Goal: Task Accomplishment & Management: Use online tool/utility

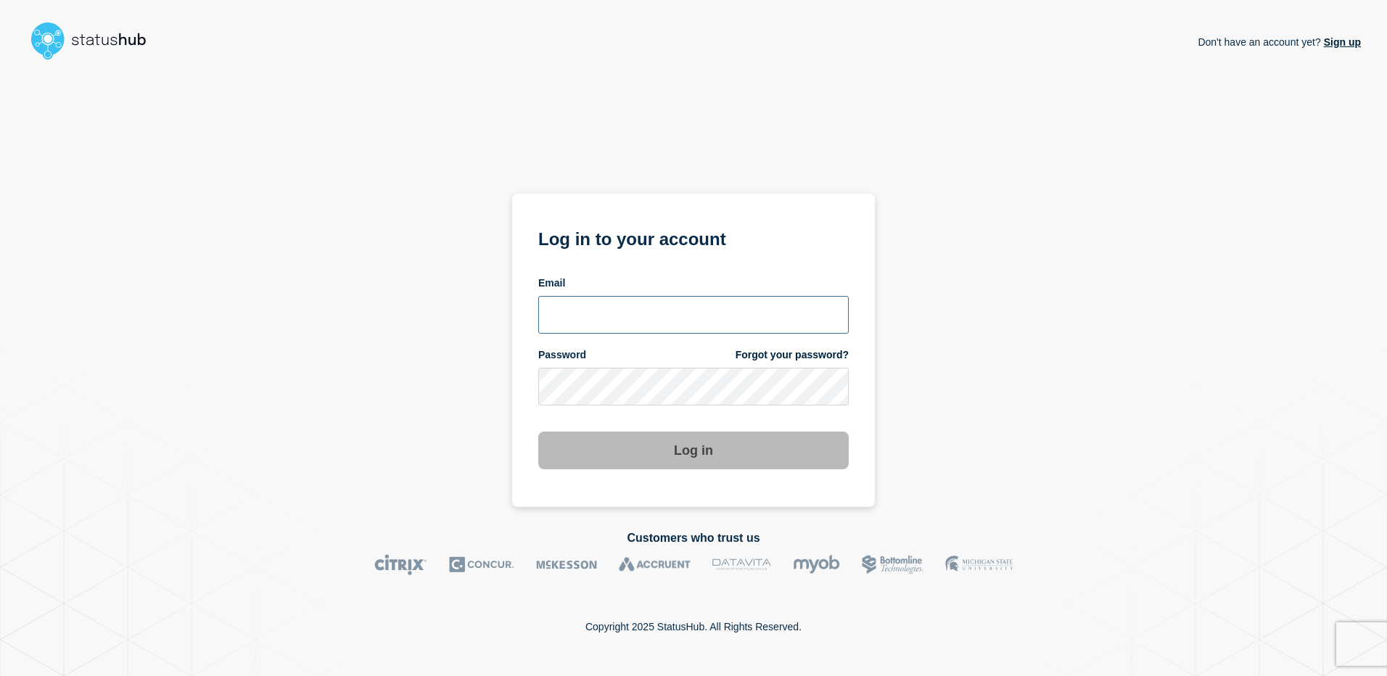
type input "[PERSON_NAME][EMAIL_ADDRESS][DOMAIN_NAME]"
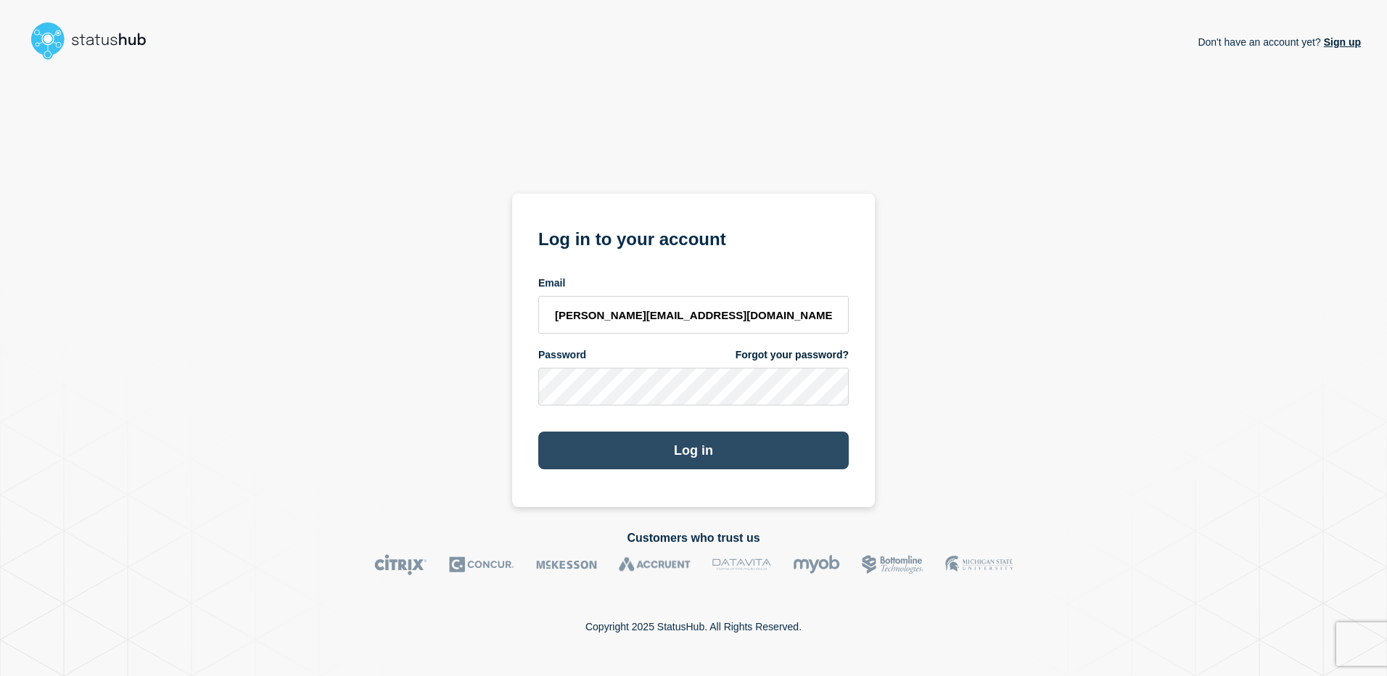
click at [686, 449] on button "Log in" at bounding box center [693, 450] width 310 height 38
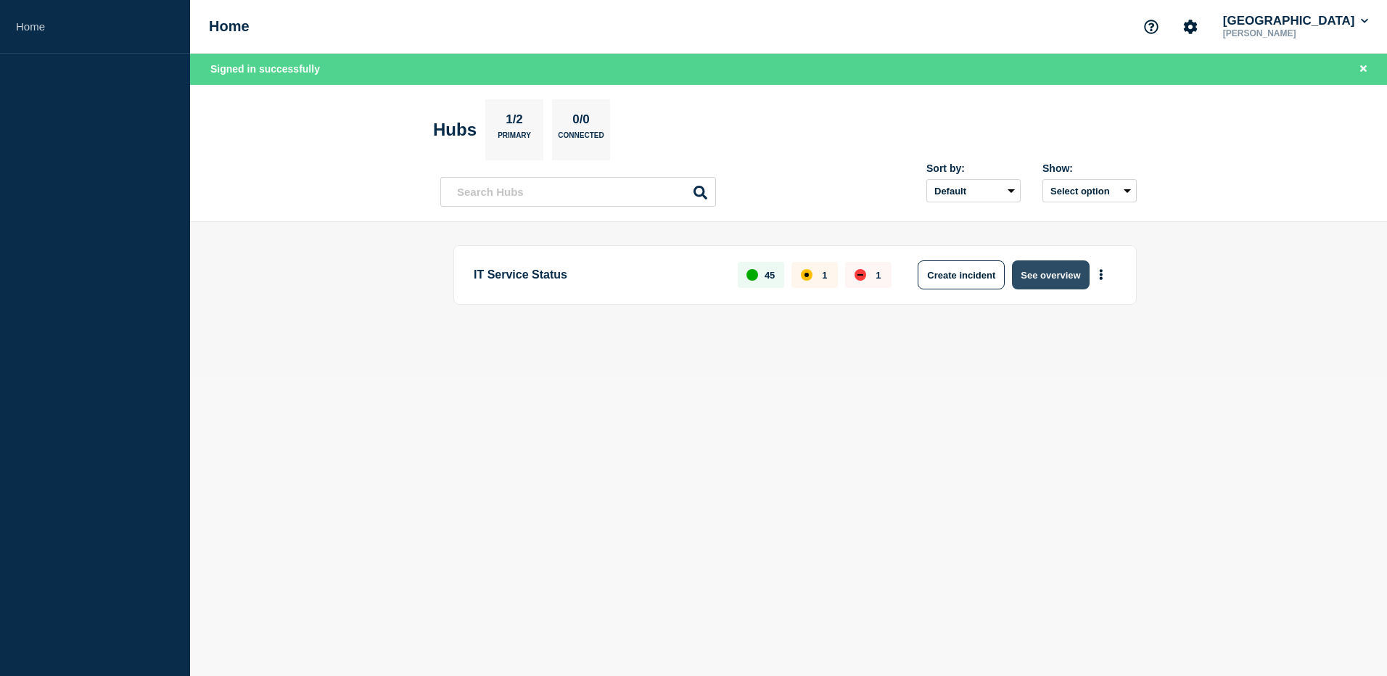
click at [1044, 281] on button "See overview" at bounding box center [1050, 274] width 77 height 29
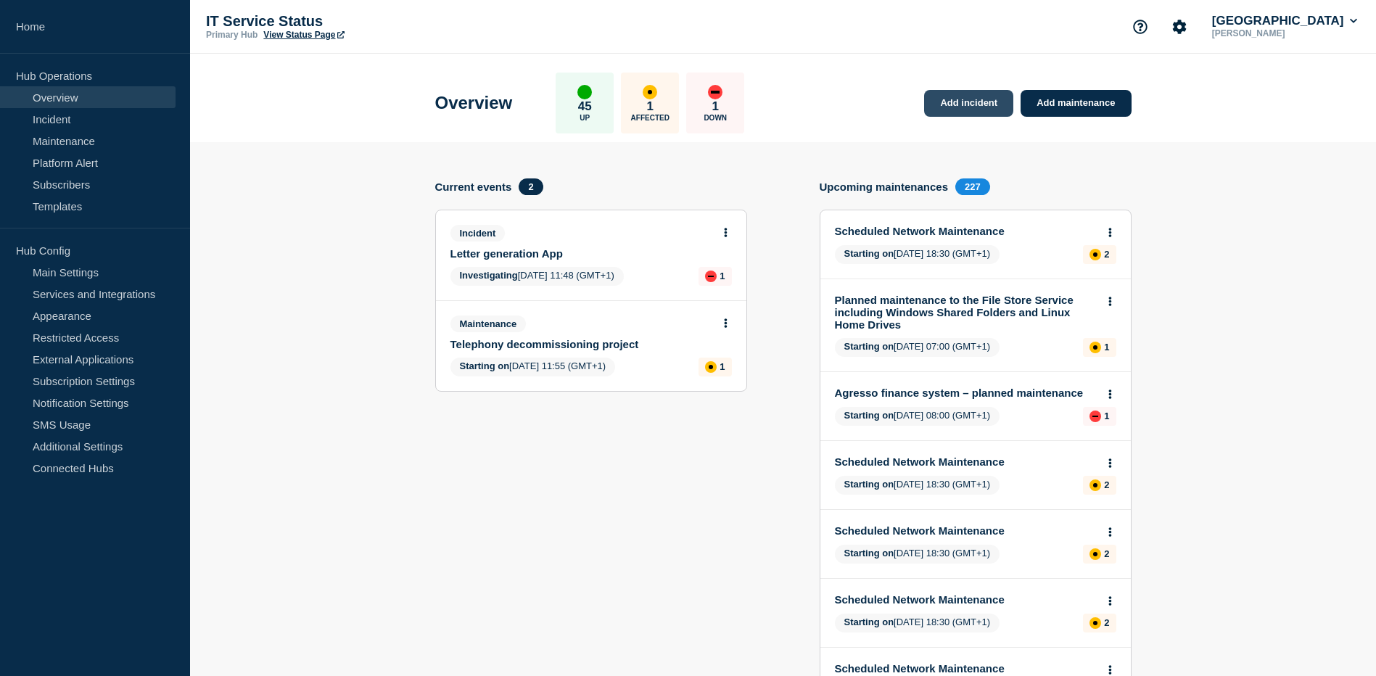
click at [959, 104] on link "Add incident" at bounding box center [968, 103] width 89 height 27
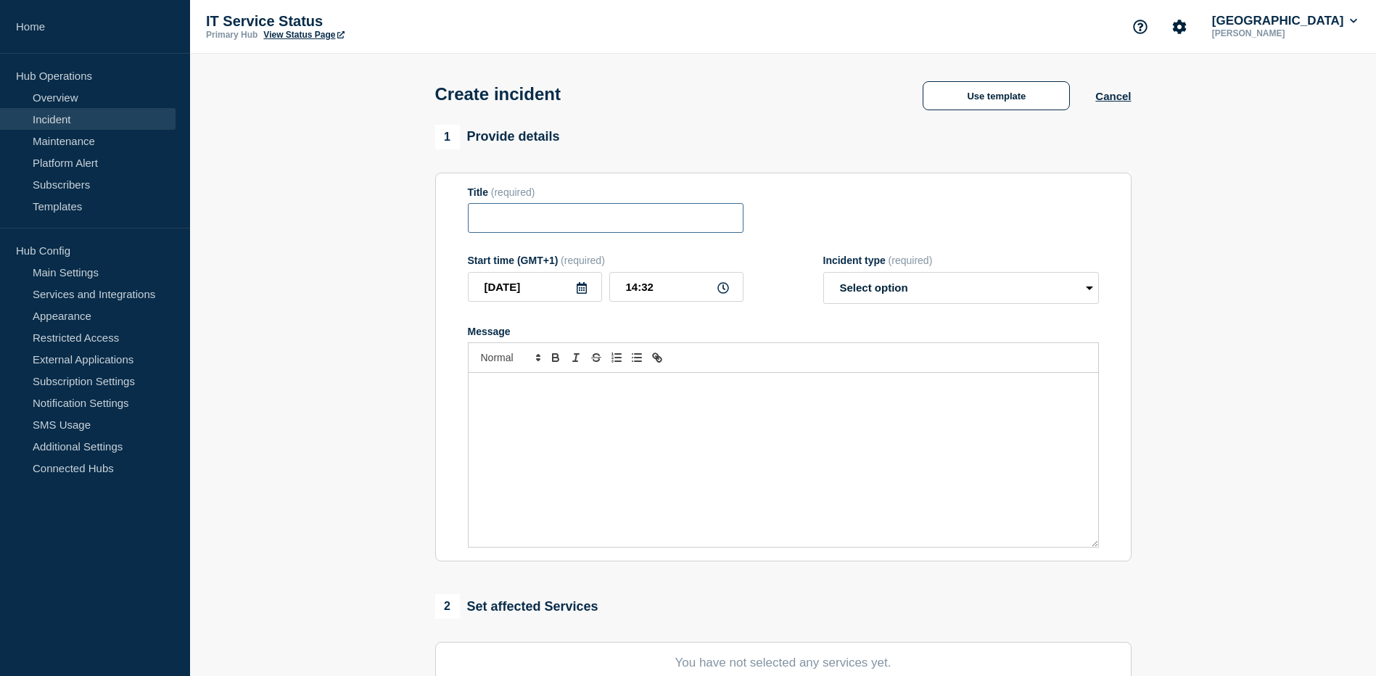
click at [558, 222] on input "Title" at bounding box center [606, 218] width 276 height 30
type input "Issues with Wi-Fi on [GEOGRAPHIC_DATA]"
click at [720, 294] on icon at bounding box center [723, 288] width 12 height 12
click at [721, 291] on icon at bounding box center [723, 288] width 12 height 12
click at [640, 295] on input "14:32" at bounding box center [676, 287] width 134 height 30
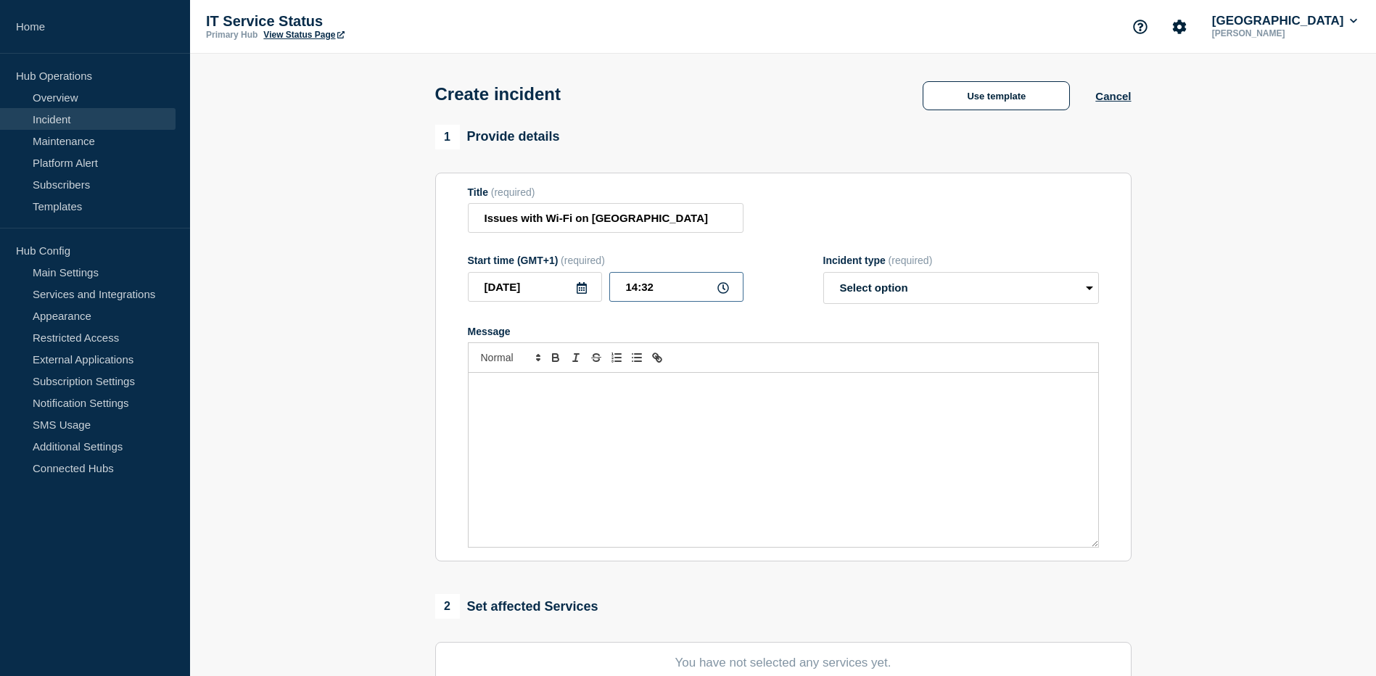
click at [634, 291] on input "14:32" at bounding box center [676, 287] width 134 height 30
type input "13:30"
click at [1090, 293] on select "Select option Investigating Identified Monitoring" at bounding box center [961, 288] width 276 height 32
select select "investigating"
click at [823, 275] on select "Select option Investigating Identified Monitoring" at bounding box center [961, 288] width 276 height 32
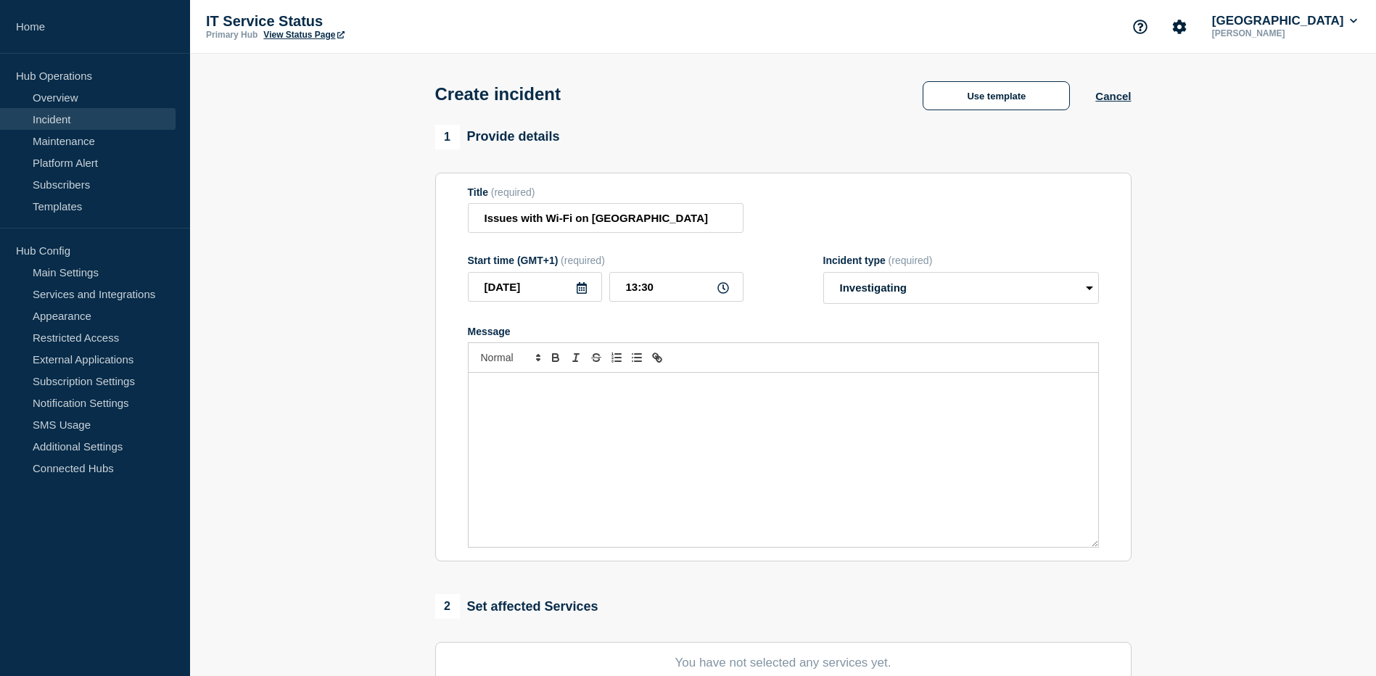
click at [559, 395] on p "Message" at bounding box center [783, 387] width 608 height 13
drag, startPoint x: 543, startPoint y: 392, endPoint x: 542, endPoint y: 422, distance: 30.5
click at [542, 416] on div "We're aware of issues on the [GEOGRAPHIC_DATA] campus" at bounding box center [782, 460] width 629 height 174
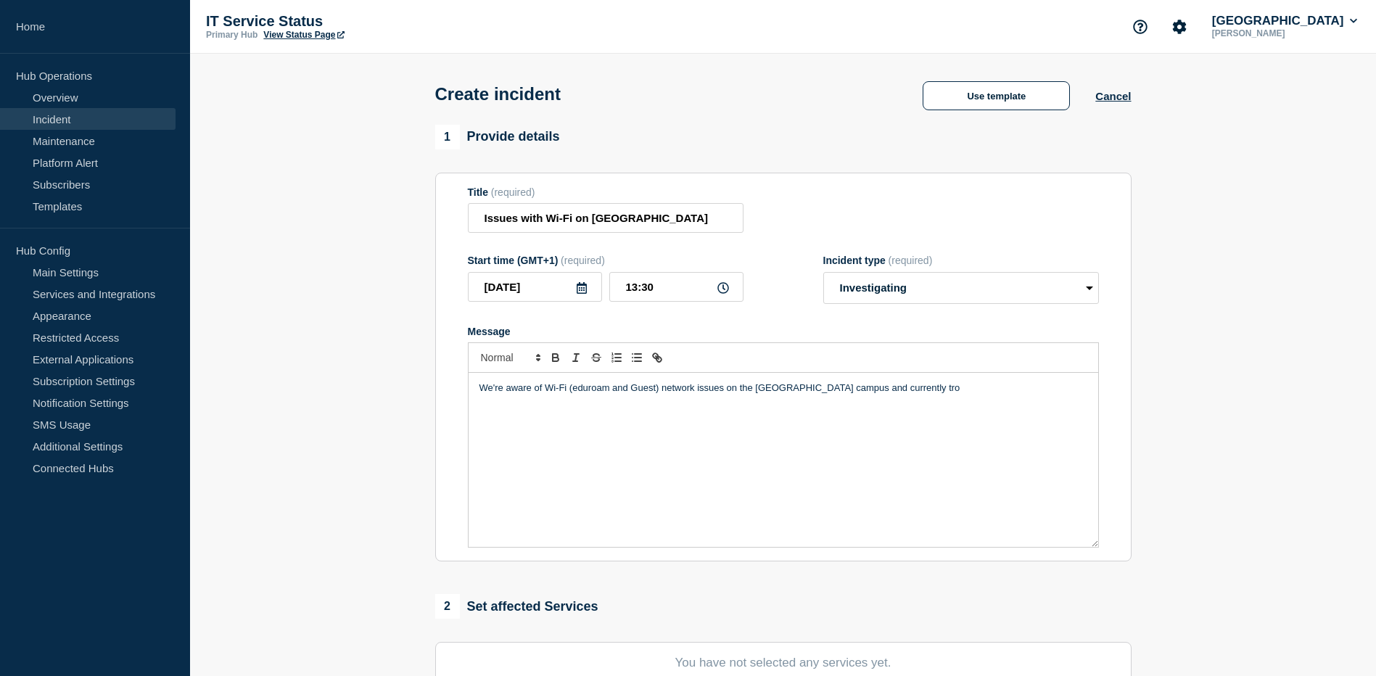
click at [546, 389] on p "We're aware of Wi-Fi (eduroam and Guest) network issues on the [GEOGRAPHIC_DATA…" at bounding box center [783, 387] width 608 height 13
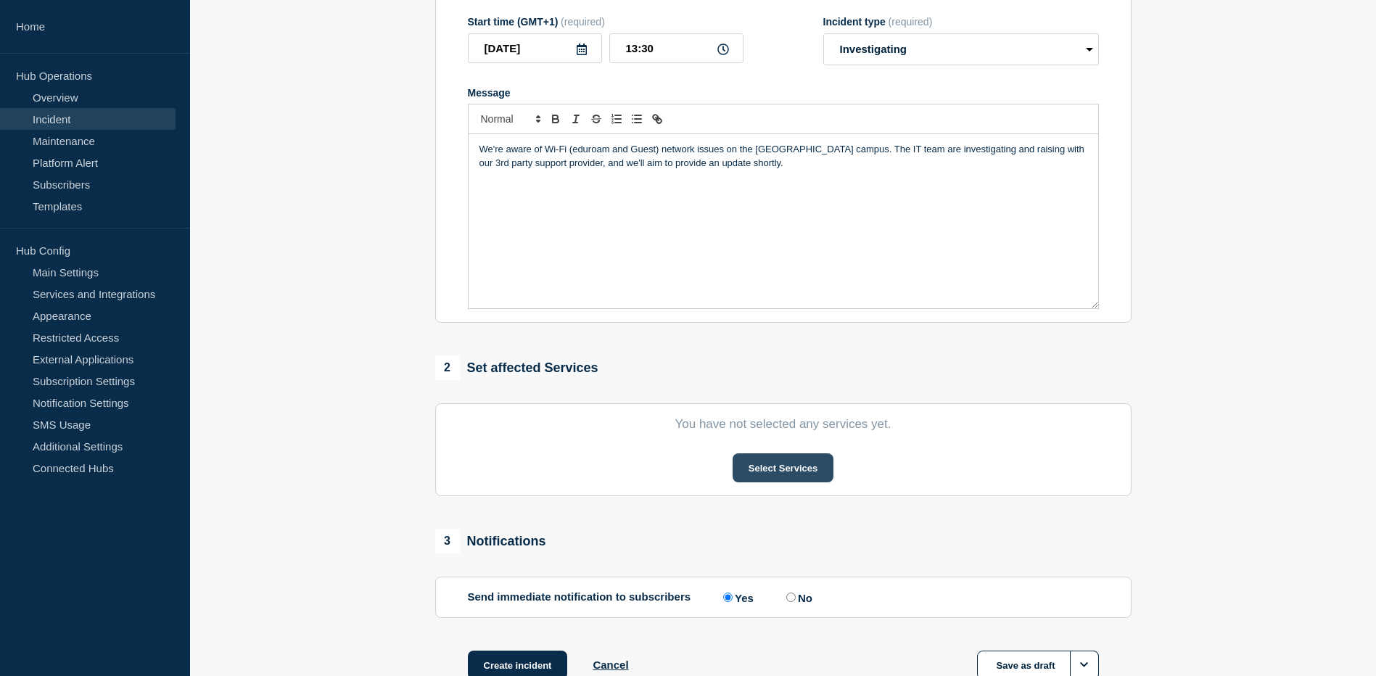
click at [795, 467] on button "Select Services" at bounding box center [782, 467] width 101 height 29
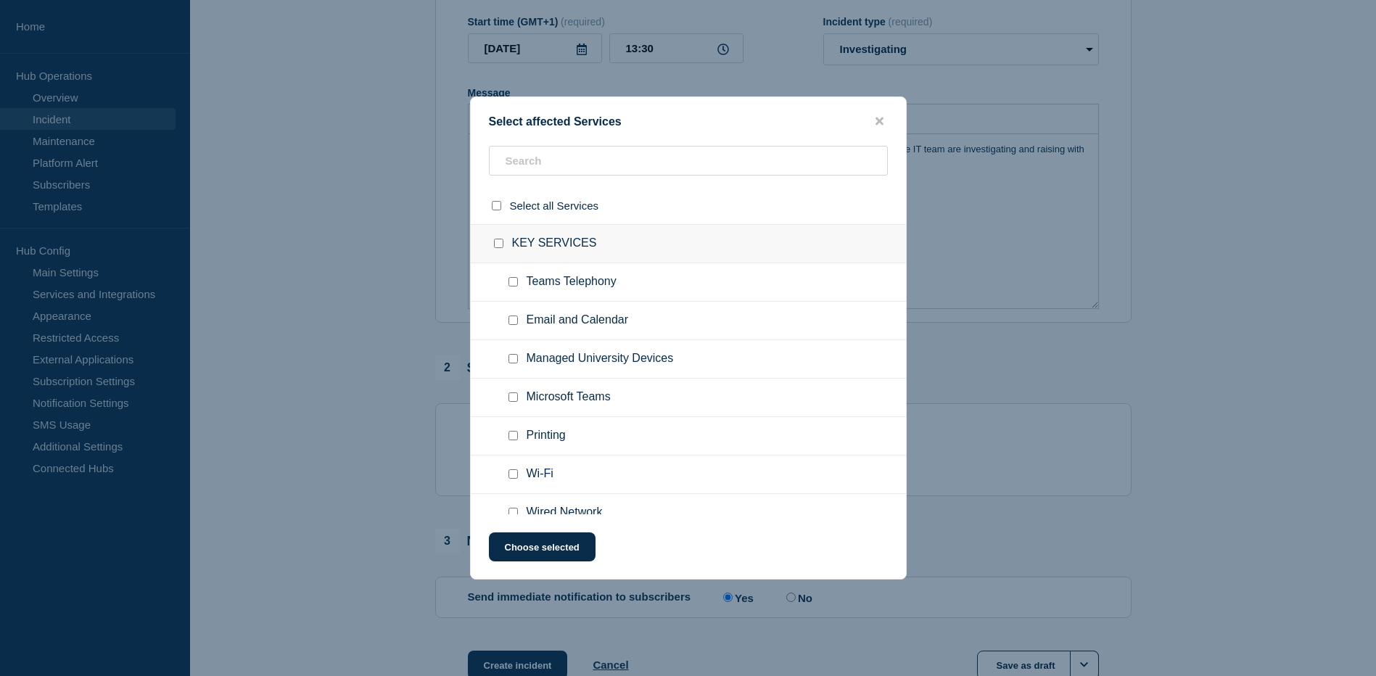
scroll to position [103, 0]
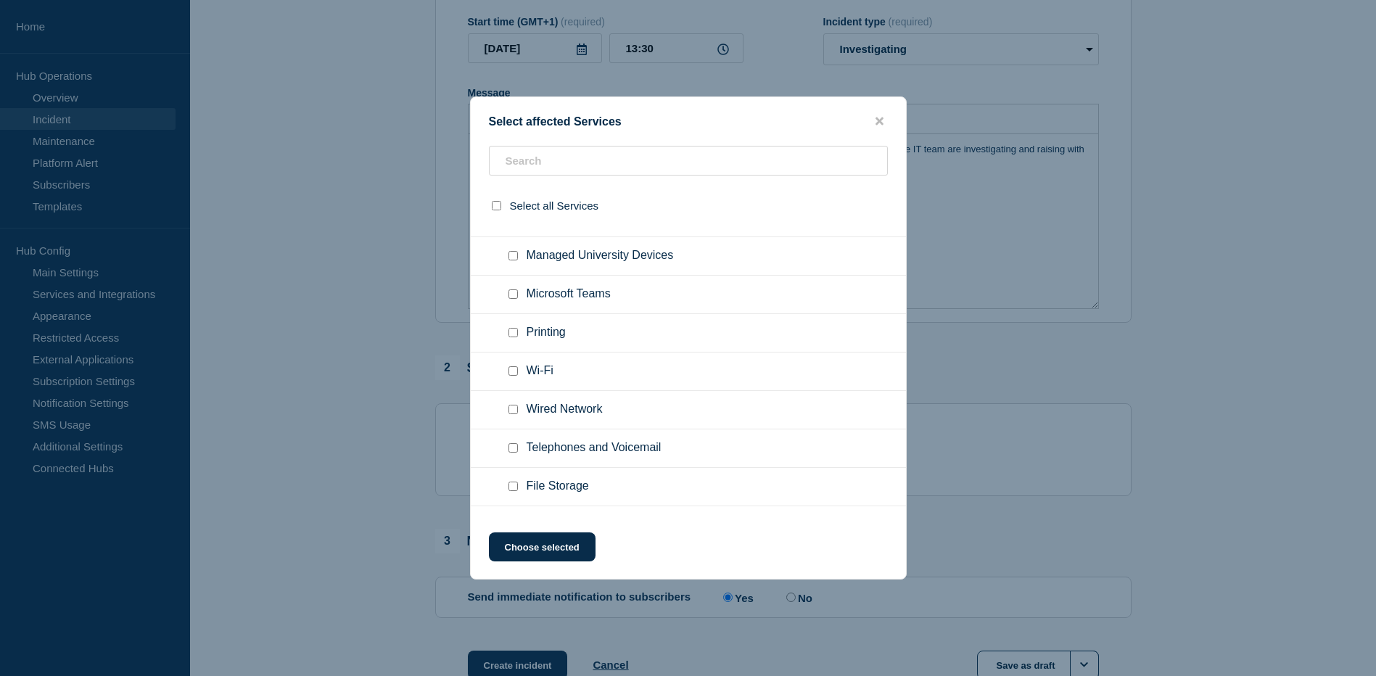
click at [515, 371] on input "Wi-Fi checkbox" at bounding box center [512, 370] width 9 height 9
checkbox input "true"
click at [550, 548] on button "Choose selected" at bounding box center [542, 546] width 107 height 29
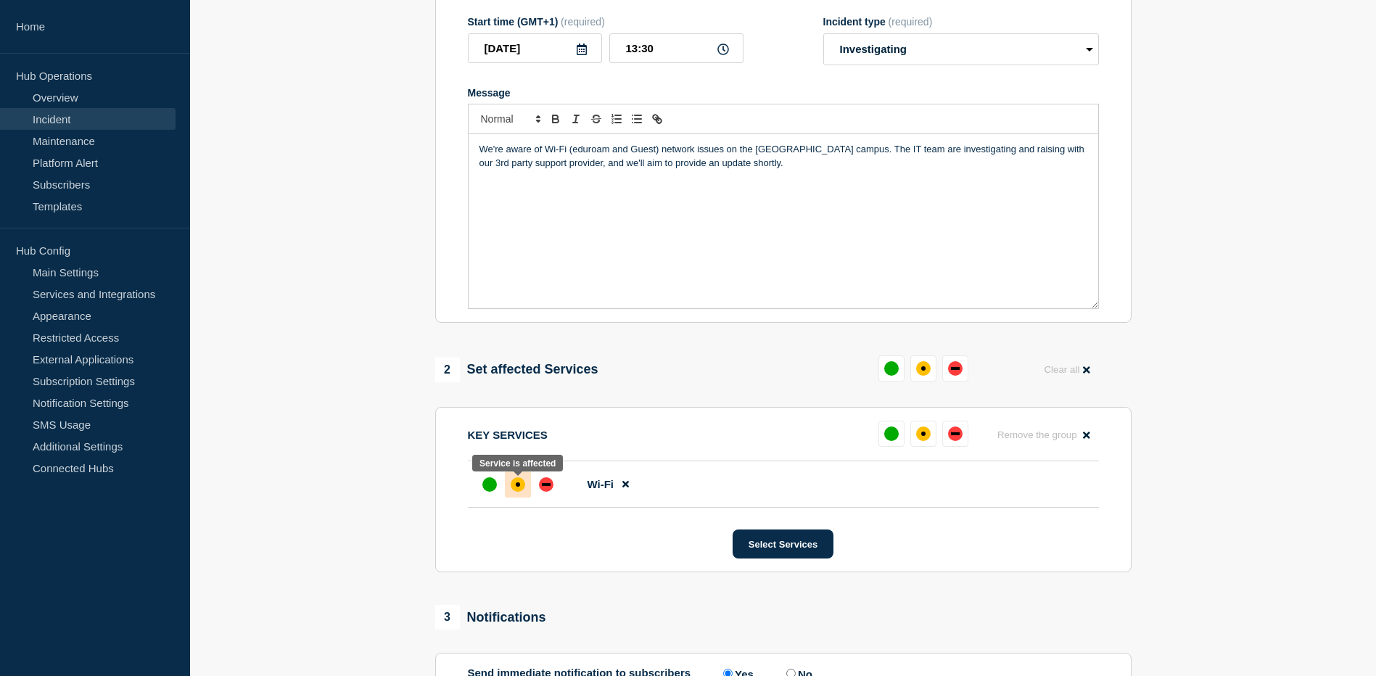
click at [523, 489] on div "affected" at bounding box center [518, 484] width 15 height 15
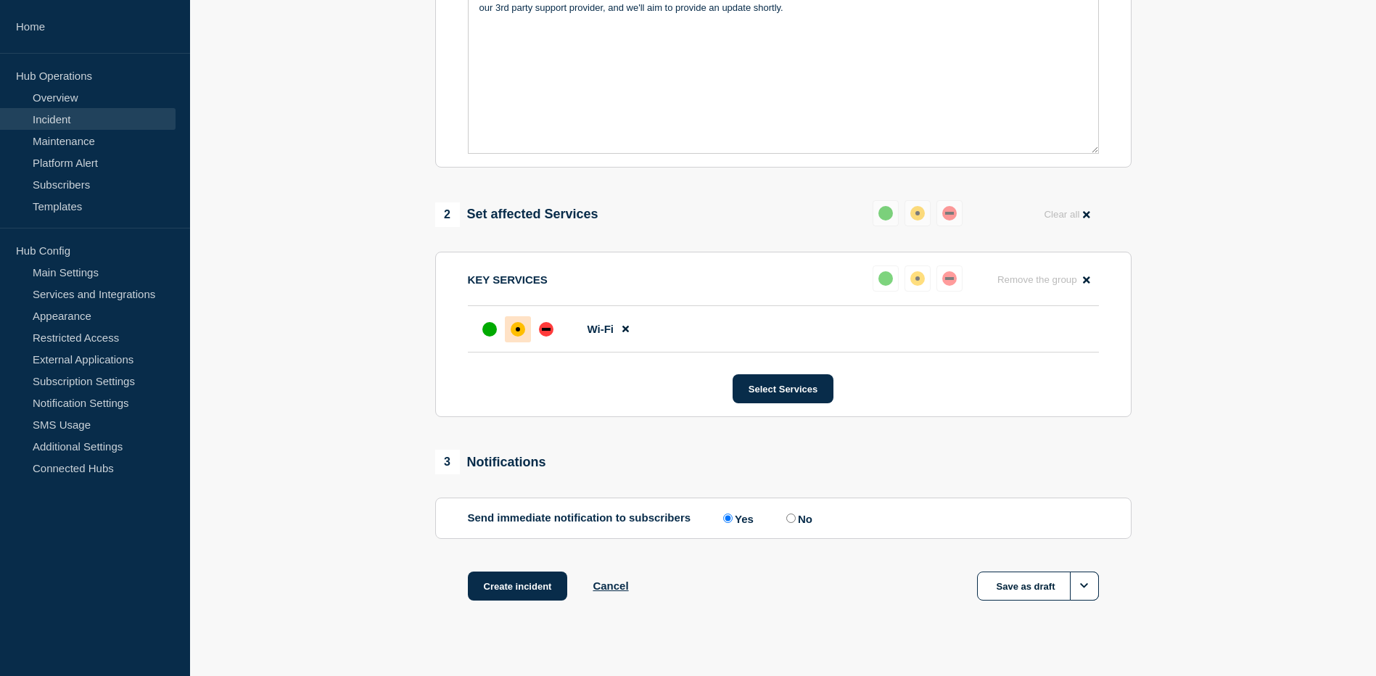
scroll to position [416, 0]
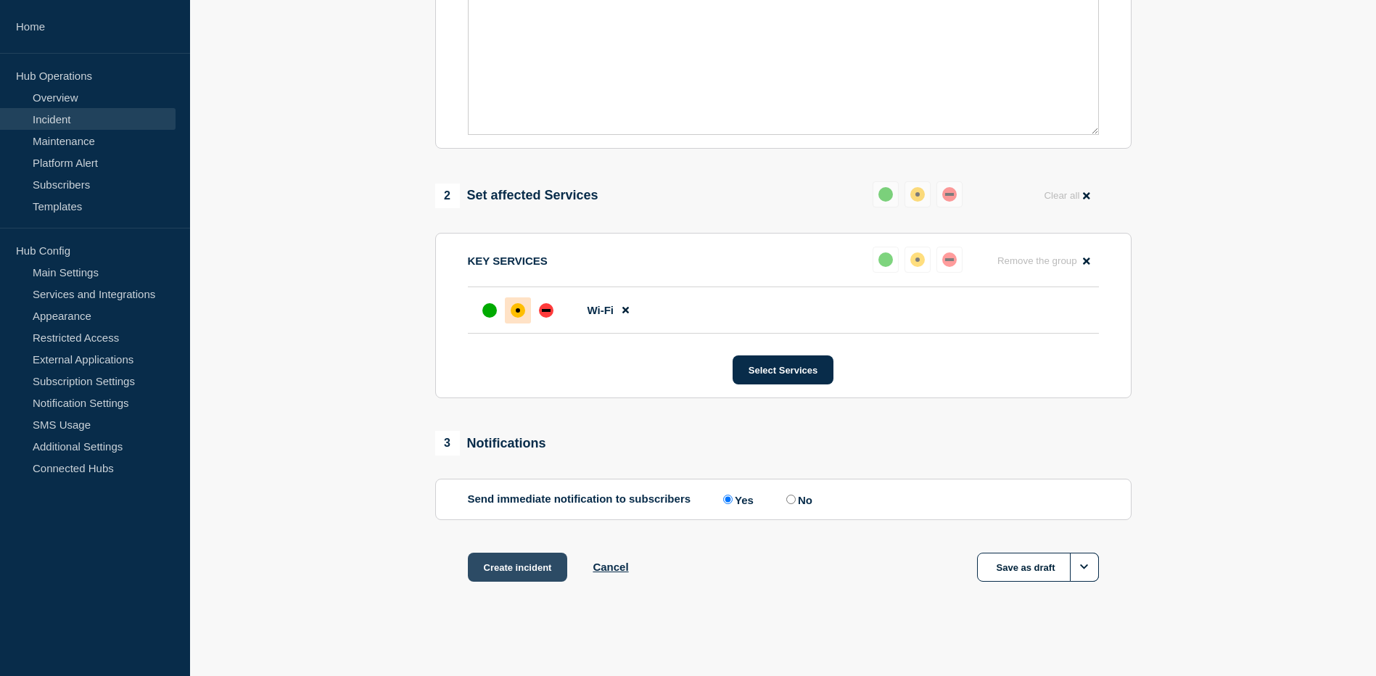
click at [524, 566] on button "Create incident" at bounding box center [518, 567] width 100 height 29
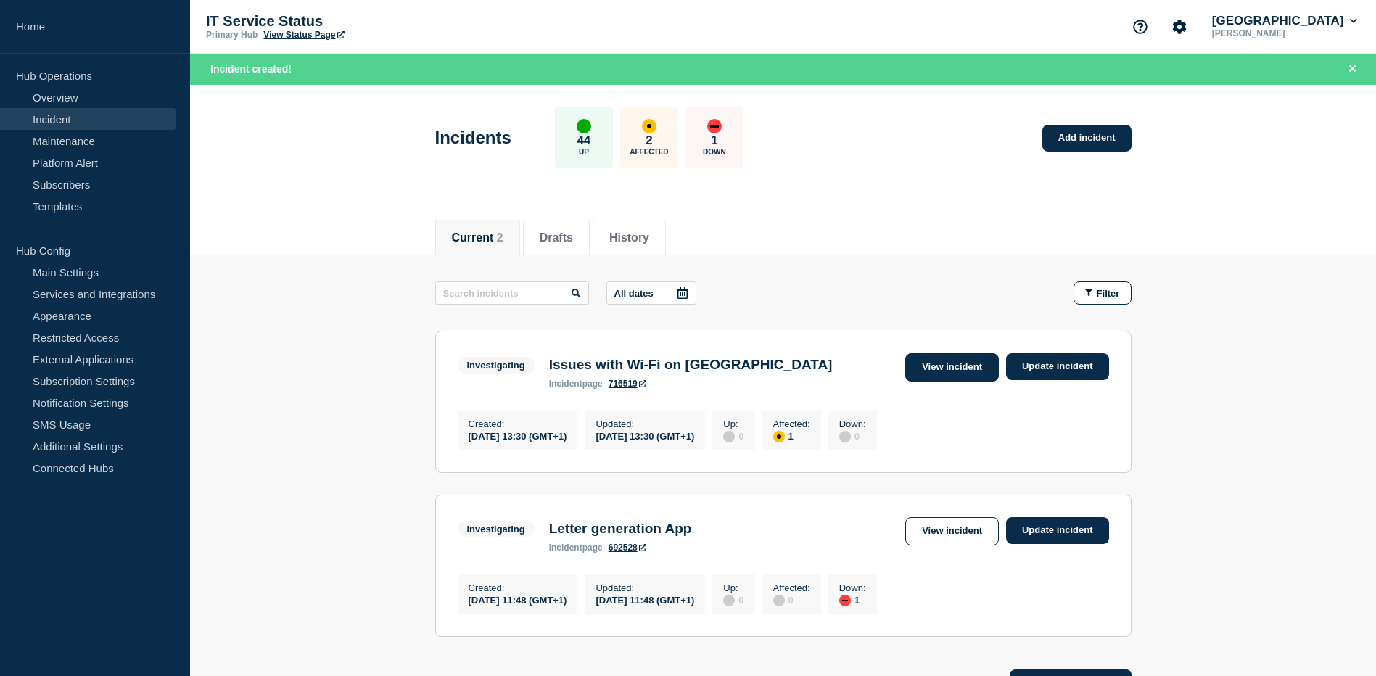
click at [949, 374] on link "View incident" at bounding box center [952, 367] width 94 height 28
